Goal: Transaction & Acquisition: Purchase product/service

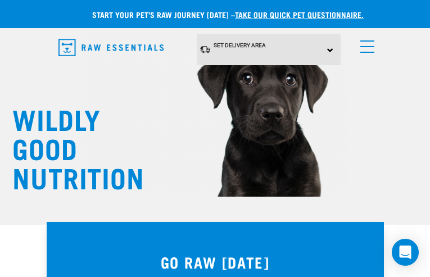
type input "allsetdec@gmail.com"
type input "qFSVyGAogkyh"
